Goal: Use online tool/utility: Utilize a website feature to perform a specific function

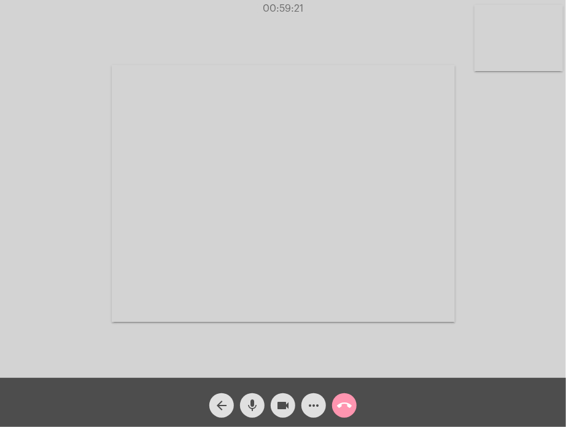
click at [341, 402] on mat-icon "call_end" at bounding box center [344, 406] width 15 height 15
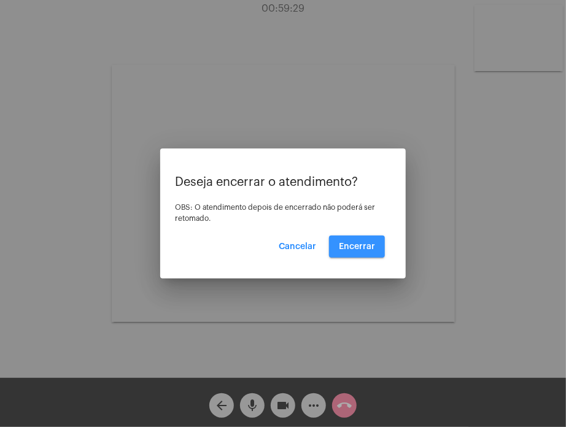
click at [360, 243] on span "Encerrar" at bounding box center [357, 247] width 36 height 9
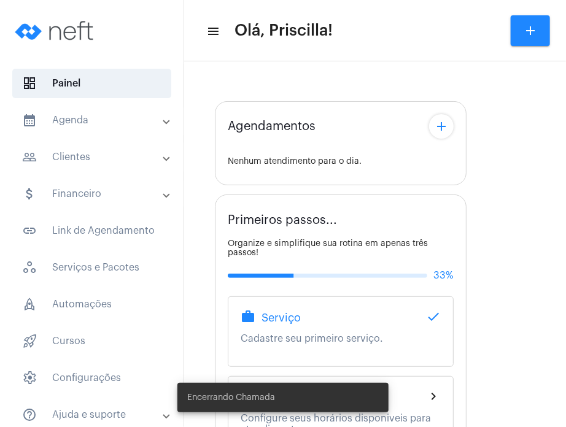
drag, startPoint x: 360, startPoint y: 243, endPoint x: 550, endPoint y: 360, distance: 223.4
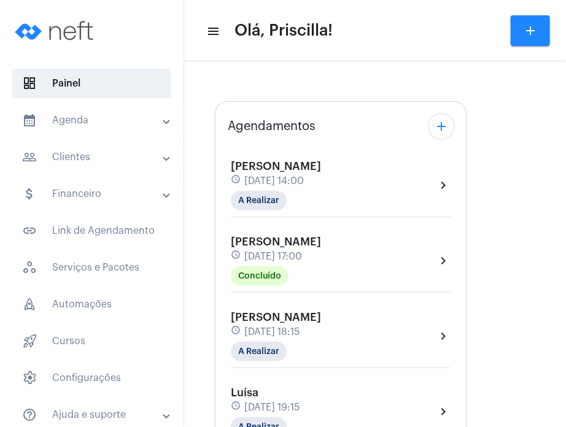
type input "[URL][DOMAIN_NAME]"
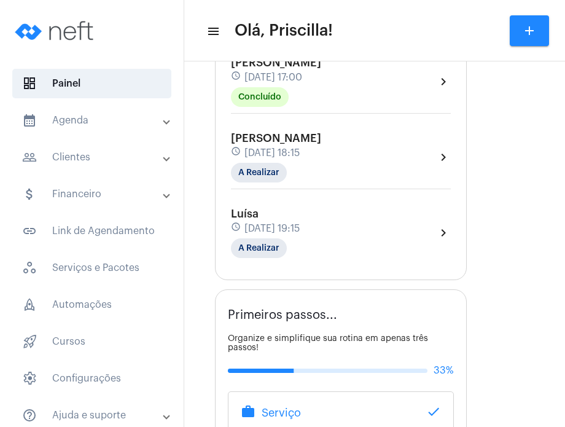
scroll to position [305, 0]
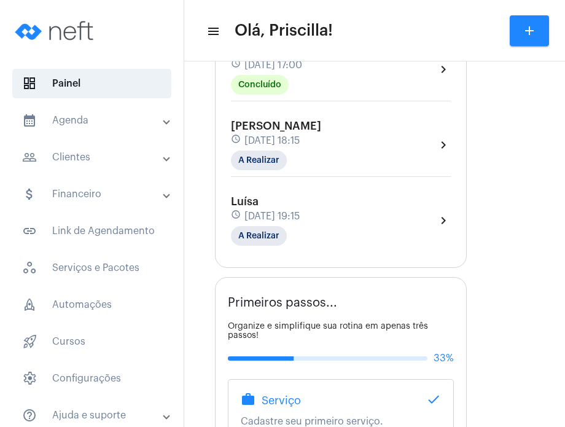
click at [387, 211] on div "[PERSON_NAME] schedule [DATE] 19:15 A Realizar chevron_right" at bounding box center [341, 220] width 220 height 50
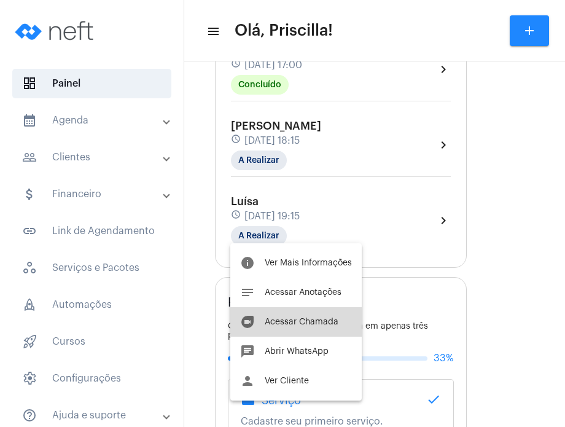
click at [300, 326] on button "duo [PERSON_NAME]" at bounding box center [295, 321] width 131 height 29
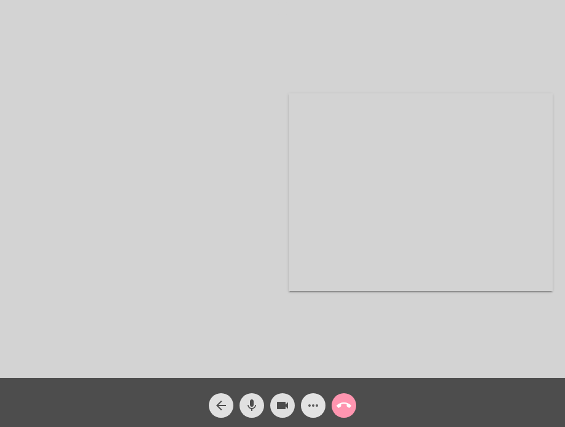
click at [312, 410] on mat-icon "more_horiz" at bounding box center [313, 405] width 15 height 15
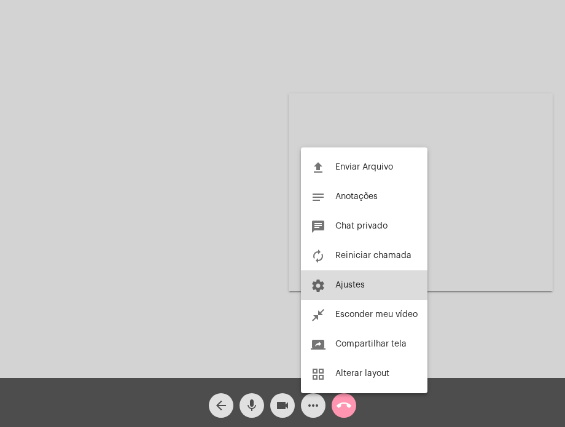
click at [346, 282] on span "Ajustes" at bounding box center [349, 285] width 29 height 9
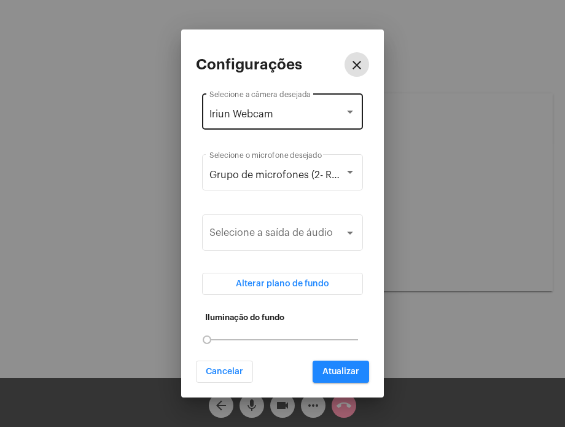
click at [321, 111] on div "Iriun Webcam" at bounding box center [276, 114] width 135 height 11
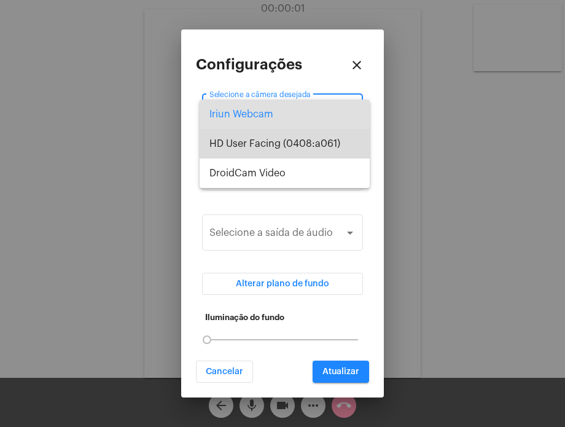
click at [316, 138] on span "HD User Facing (0408:a061)" at bounding box center [284, 143] width 150 height 29
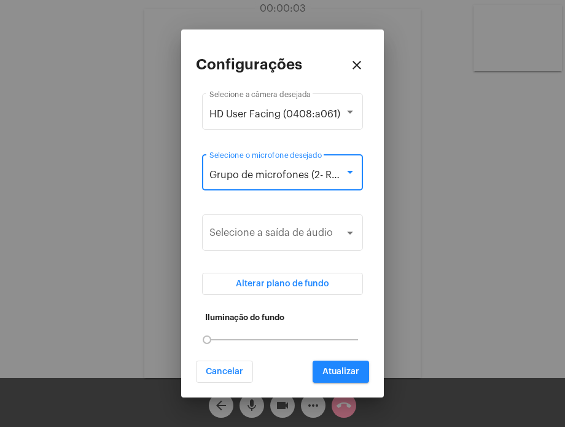
click at [319, 170] on span "Grupo de microfones (2- Realtek(R) Audio)" at bounding box center [306, 175] width 195 height 10
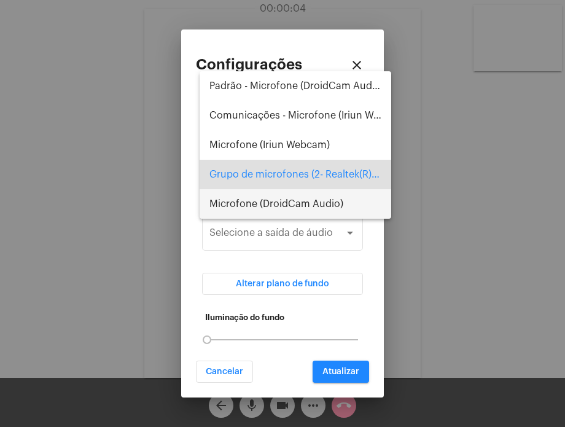
click at [306, 198] on span "Microfone (DroidCam Audio)" at bounding box center [295, 203] width 172 height 29
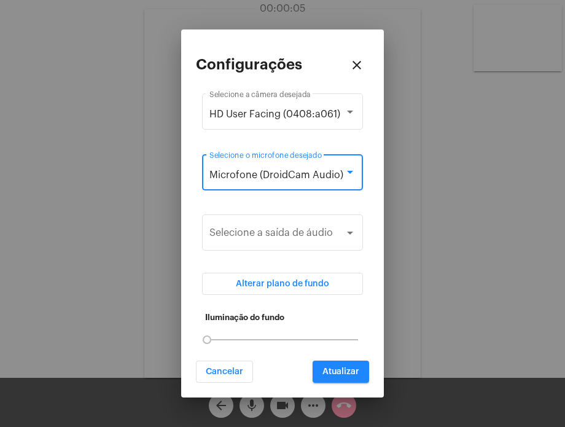
click at [300, 173] on span "Microfone (DroidCam Audio)" at bounding box center [276, 175] width 134 height 10
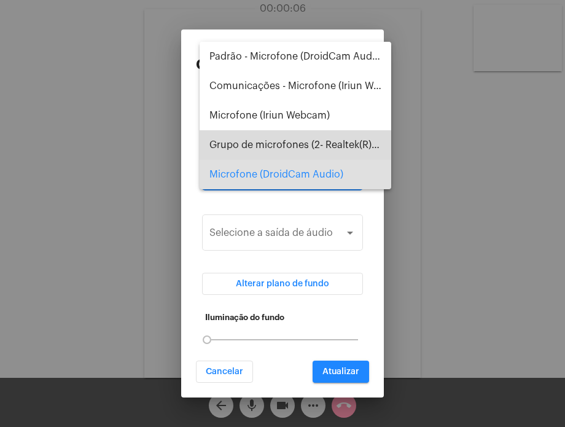
click at [297, 131] on span "Grupo de microfones (2- Realtek(R) Audio)" at bounding box center [295, 144] width 172 height 29
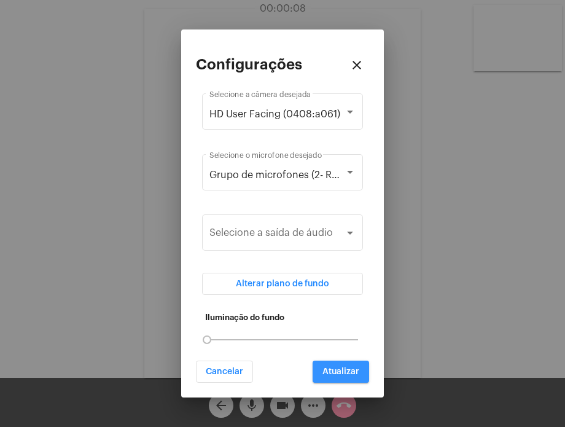
click at [328, 365] on button "Atualizar" at bounding box center [341, 371] width 56 height 22
